Goal: Task Accomplishment & Management: Use online tool/utility

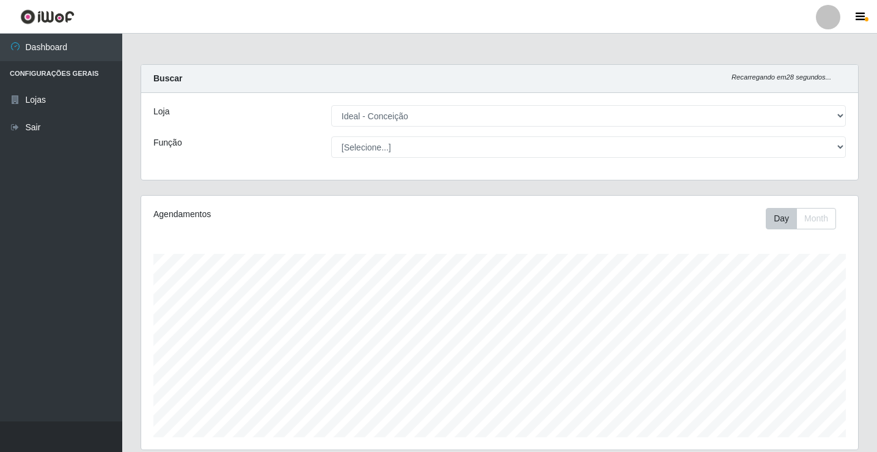
select select "231"
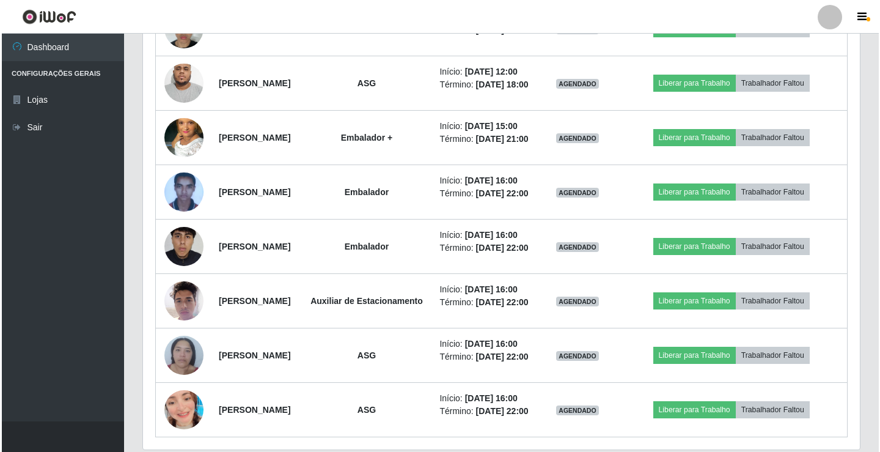
scroll to position [876, 0]
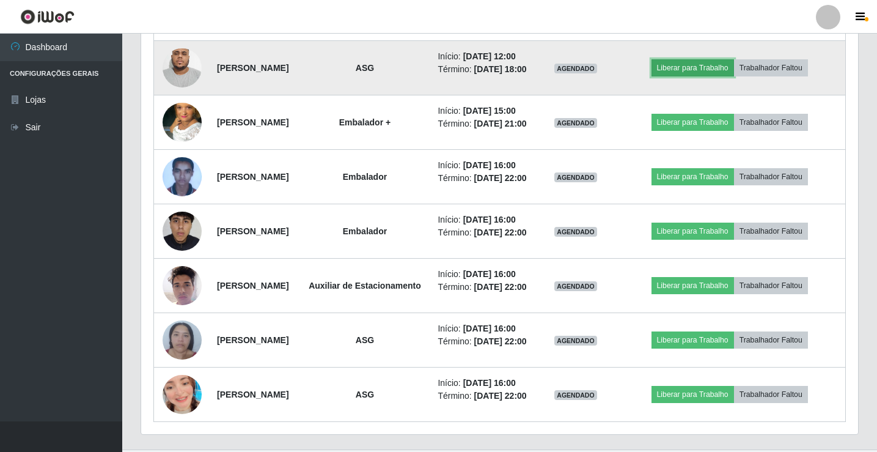
click at [717, 76] on button "Liberar para Trabalho" at bounding box center [692, 67] width 82 height 17
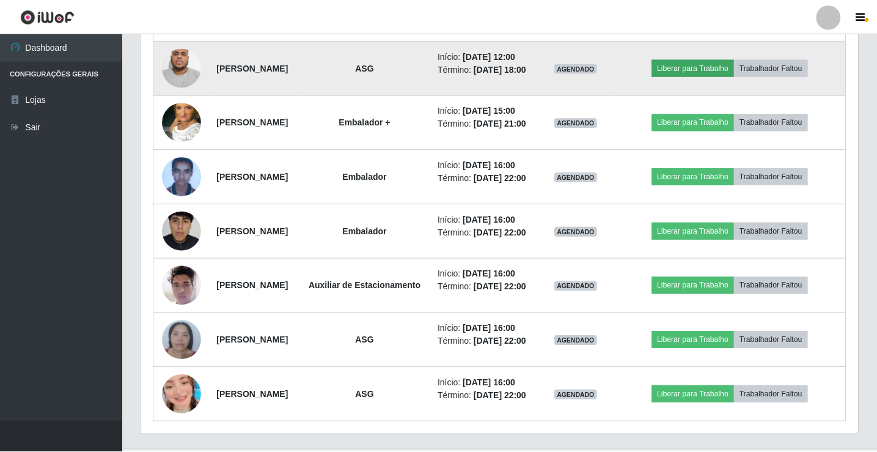
scroll to position [254, 711]
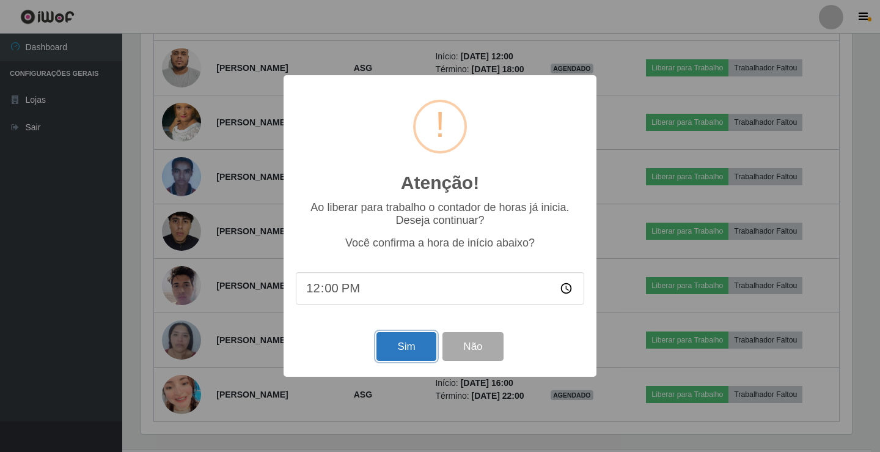
click at [394, 350] on button "Sim" at bounding box center [405, 346] width 59 height 29
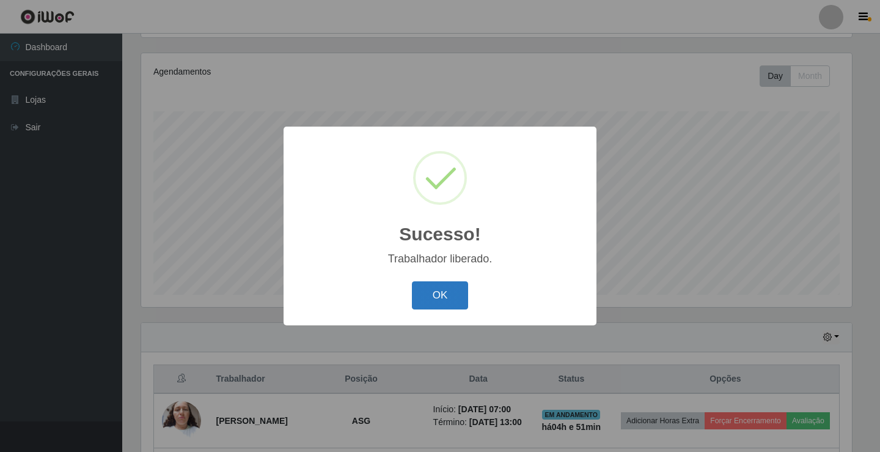
click at [450, 301] on button "OK" at bounding box center [440, 295] width 57 height 29
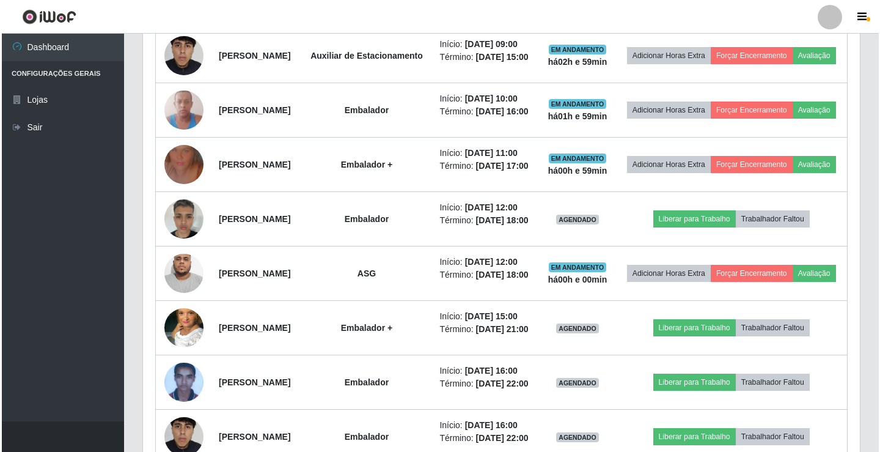
scroll to position [692, 0]
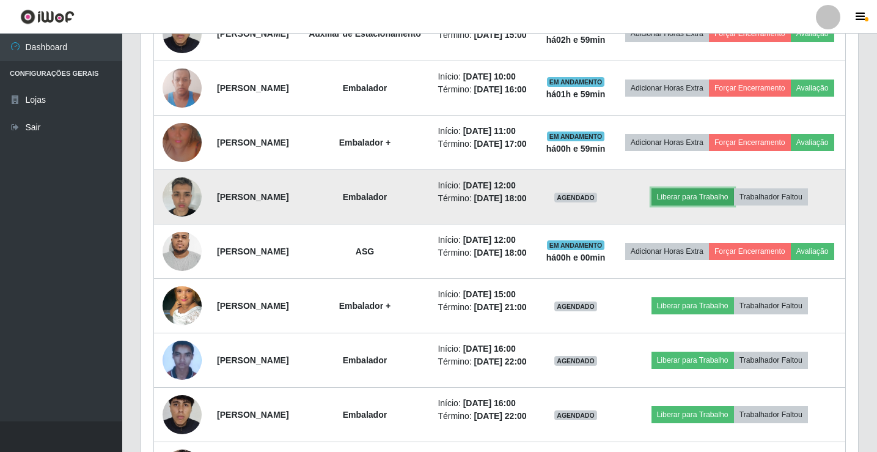
click at [710, 205] on button "Liberar para Trabalho" at bounding box center [692, 196] width 82 height 17
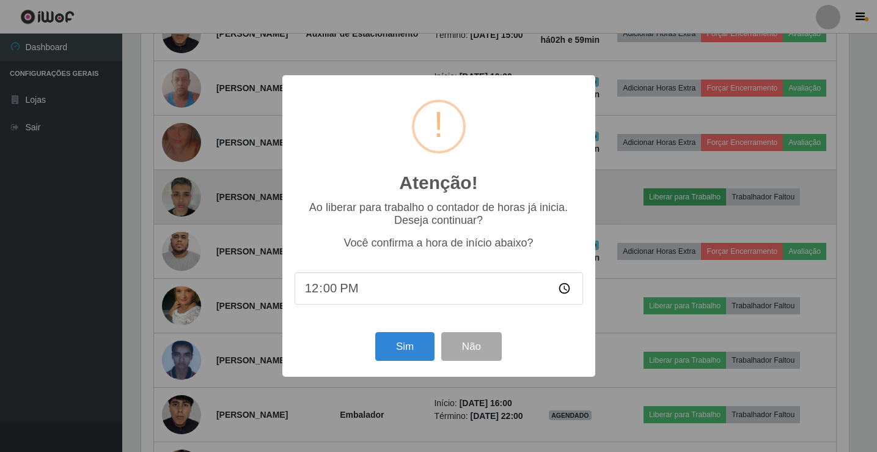
scroll to position [254, 711]
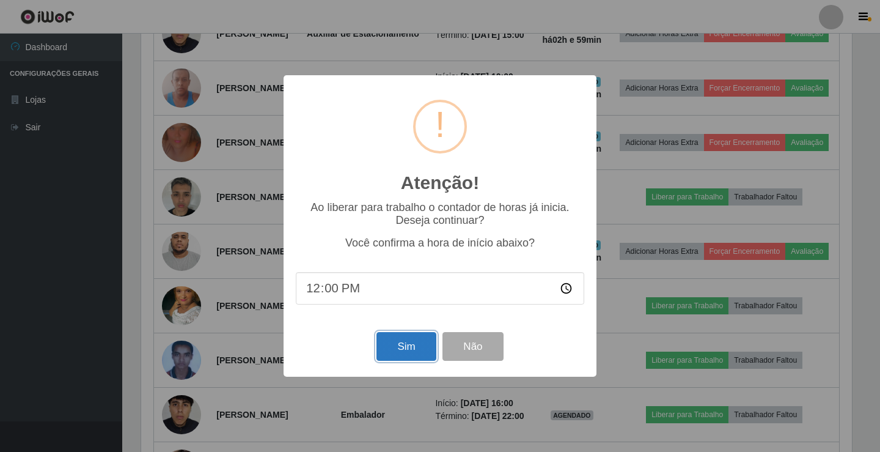
click at [404, 342] on button "Sim" at bounding box center [405, 346] width 59 height 29
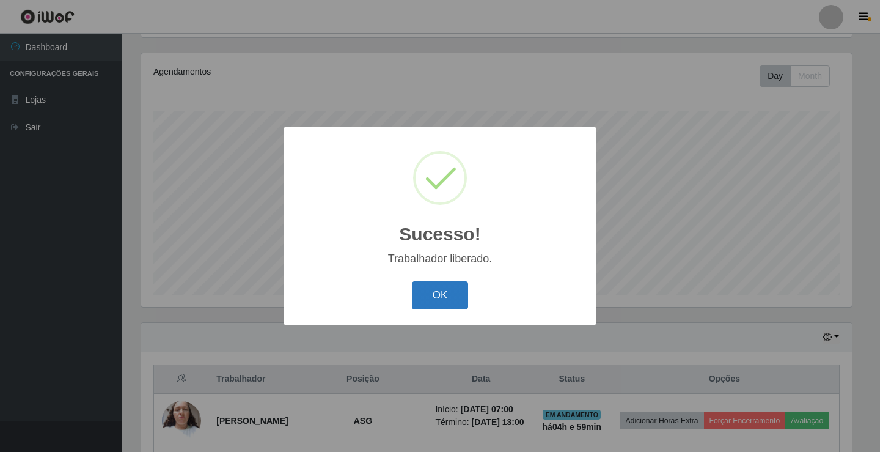
click at [461, 296] on button "OK" at bounding box center [440, 295] width 57 height 29
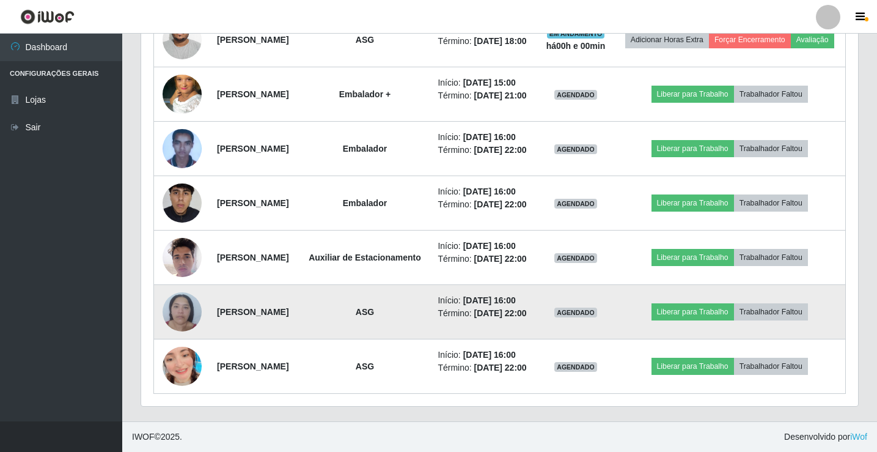
scroll to position [1212, 0]
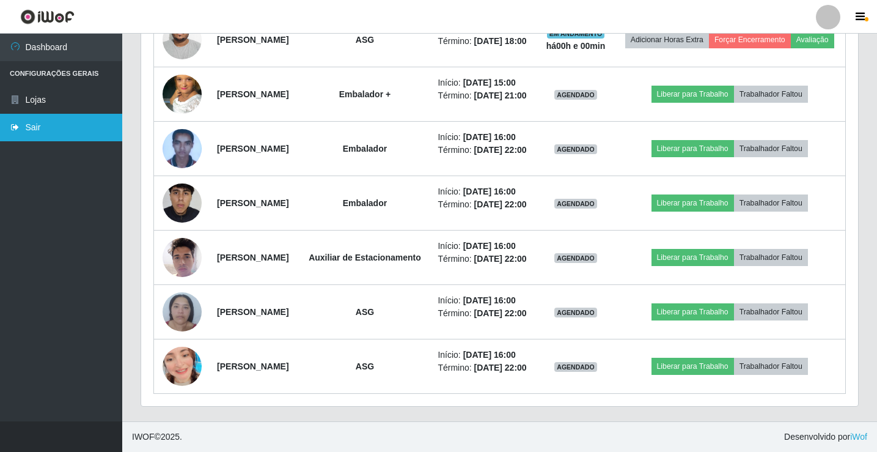
click at [30, 131] on link "Sair" at bounding box center [61, 127] width 122 height 27
